Goal: Task Accomplishment & Management: Manage account settings

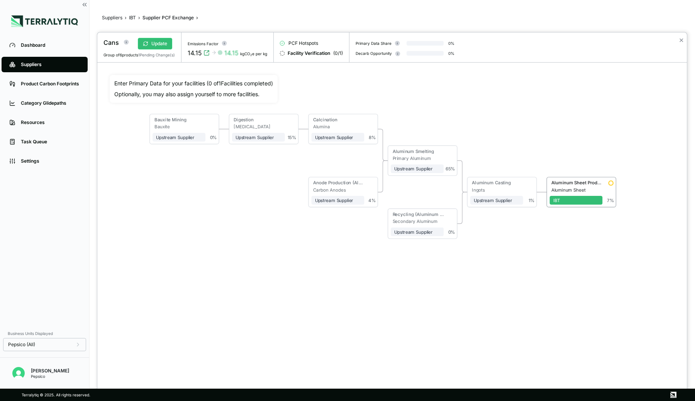
scroll to position [15, 0]
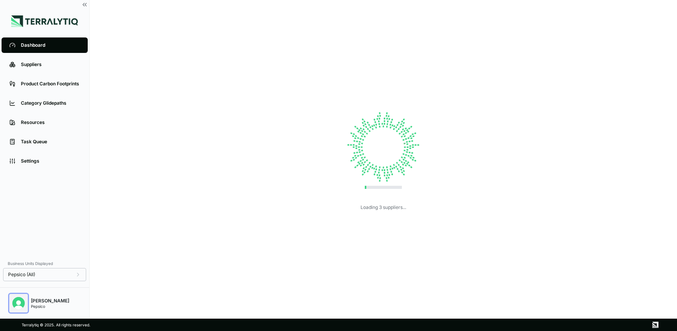
click at [19, 306] on img "Open user button" at bounding box center [18, 303] width 12 height 12
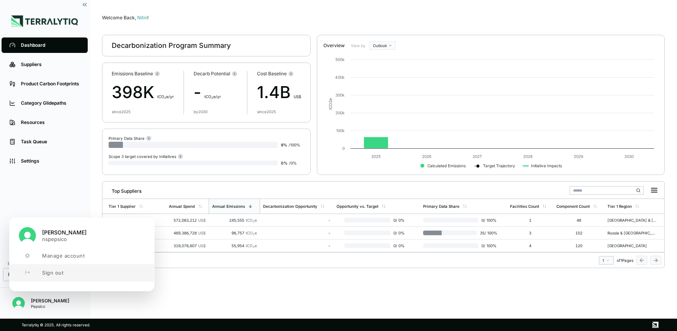
click at [36, 273] on button "Sign out" at bounding box center [82, 272] width 144 height 17
